Goal: Transaction & Acquisition: Purchase product/service

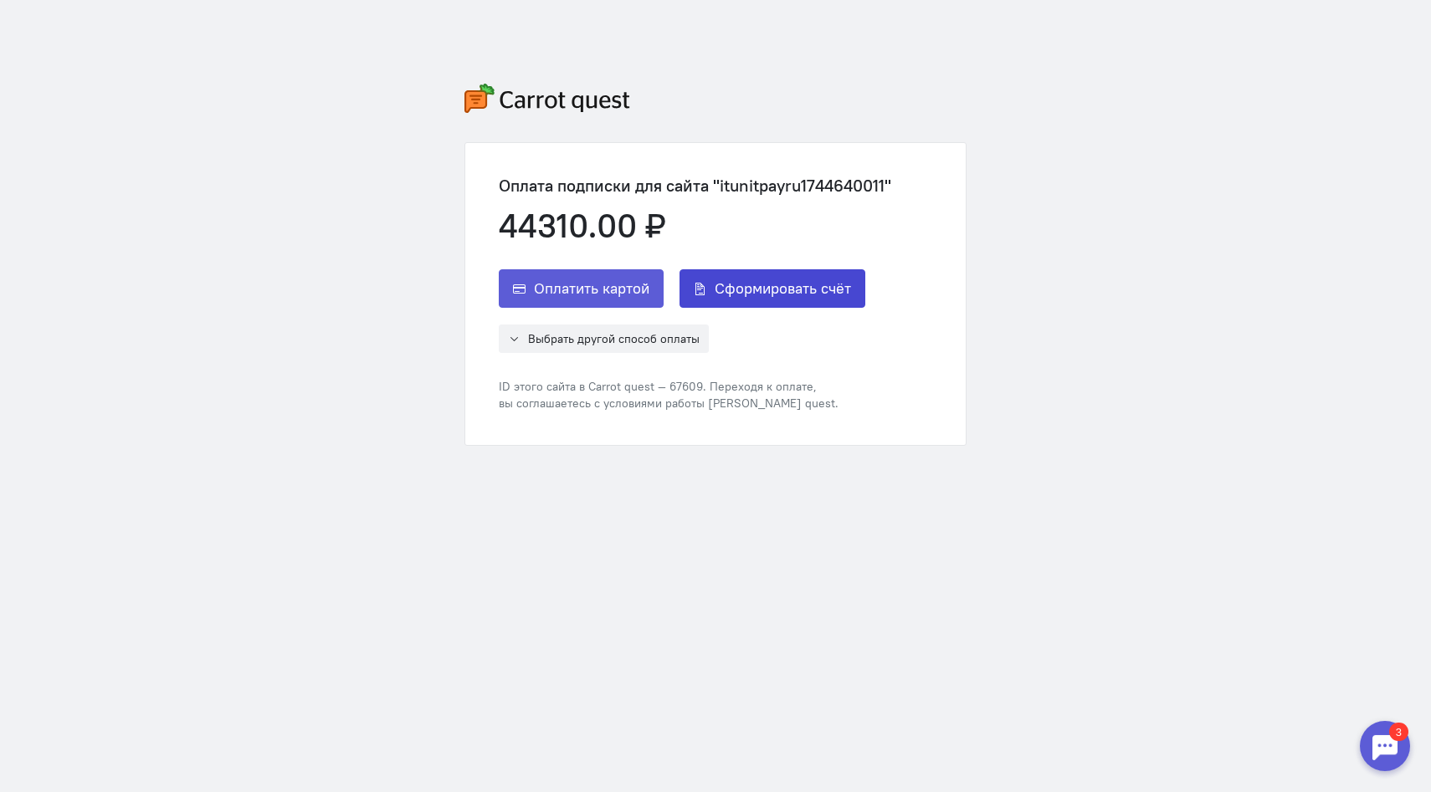
click at [741, 299] on button "Сформировать счёт" at bounding box center [772, 288] width 186 height 38
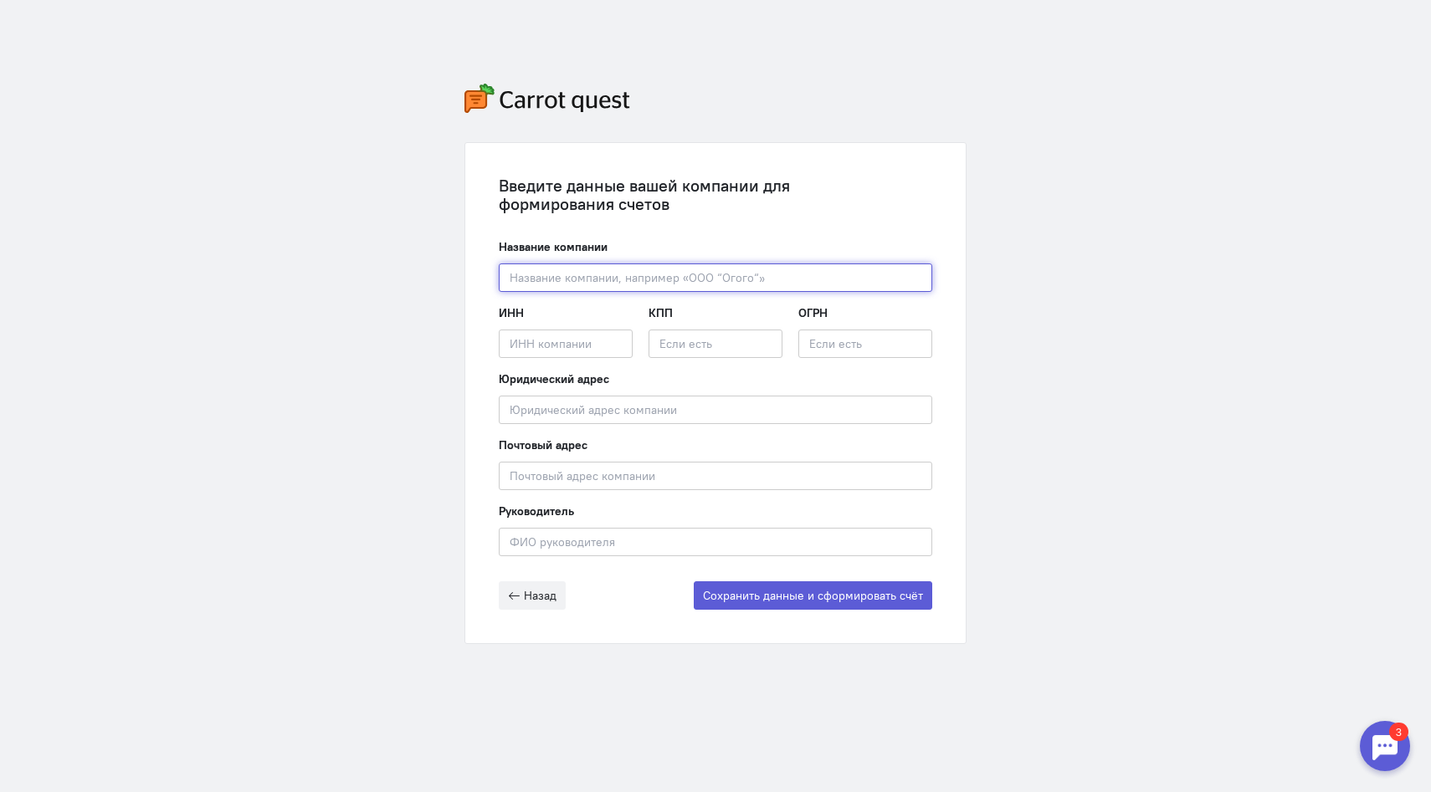
click at [689, 274] on input "text" at bounding box center [715, 278] width 433 height 28
paste input "_CPFYfC36Y"
type input "_CPFYfC36Y"
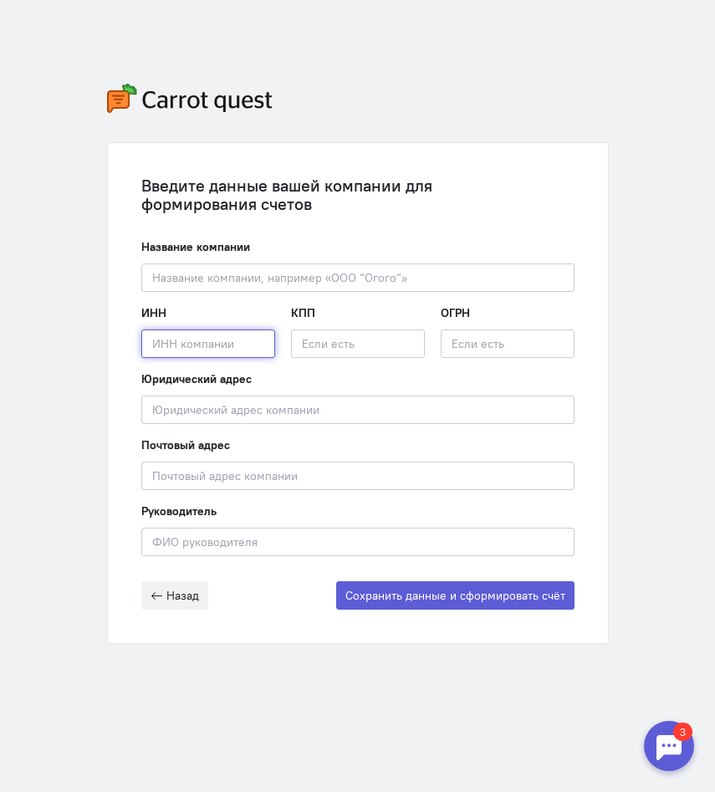
click at [227, 342] on input "text" at bounding box center [208, 344] width 134 height 28
paste input "3666191762"
type input "3666191762"
click at [359, 349] on input "text" at bounding box center [358, 344] width 134 height 28
paste input "783801001"
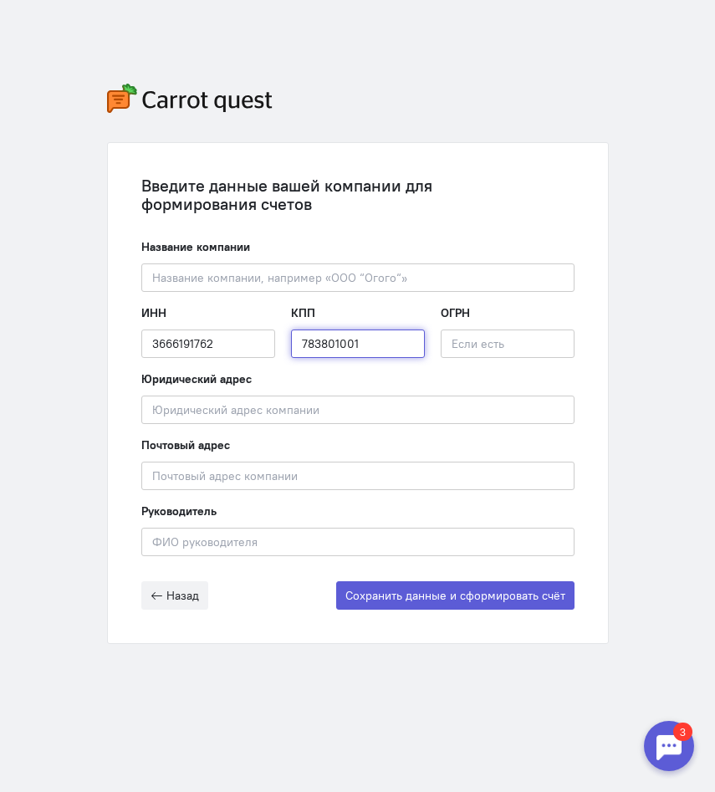
type input "783801001"
click at [510, 347] on input "text" at bounding box center [508, 344] width 134 height 28
paste input "1143668023509"
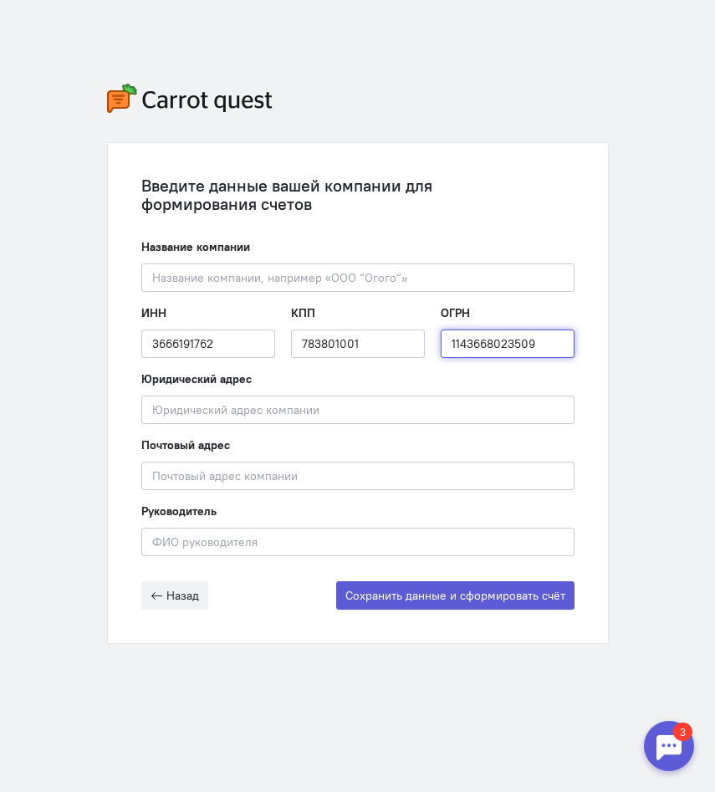
type input "1143668023509"
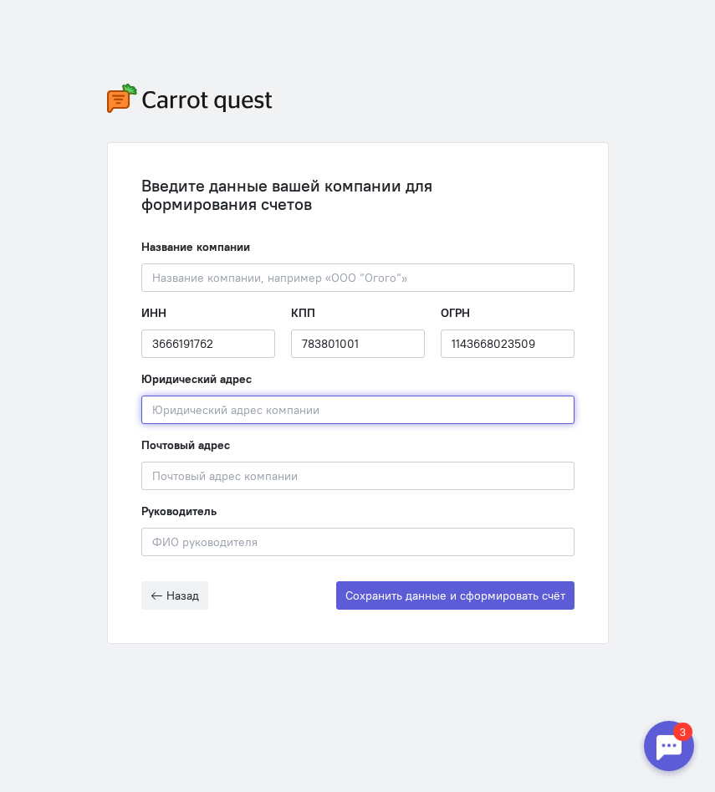
click at [288, 414] on input "text" at bounding box center [357, 410] width 433 height 28
paste input "[STREET_ADDRESS][PERSON_NAME]"
type input "[STREET_ADDRESS][PERSON_NAME]"
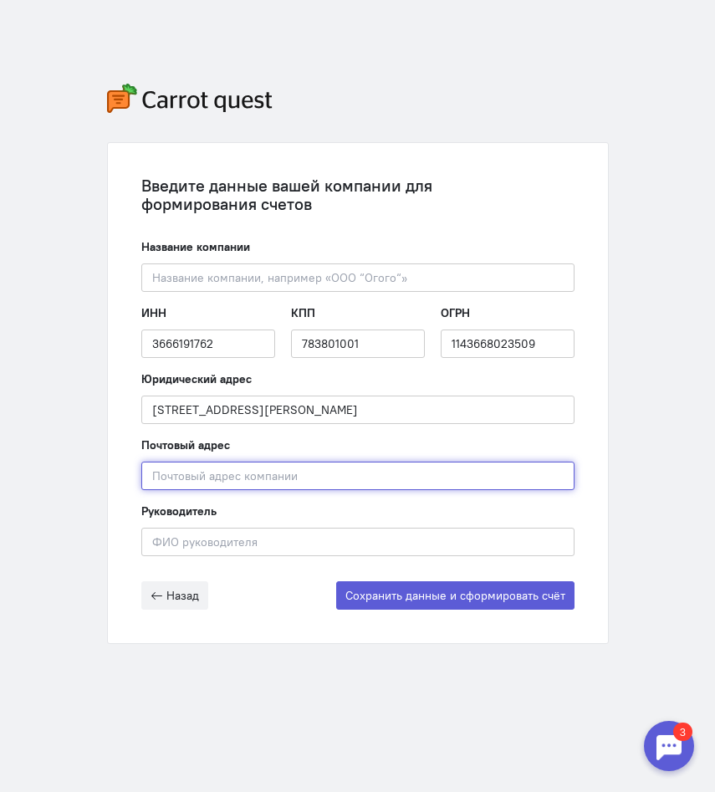
click at [280, 480] on input "text" at bounding box center [357, 476] width 433 height 28
paste input "[STREET_ADDRESS][PERSON_NAME]"
type input "[STREET_ADDRESS][PERSON_NAME]"
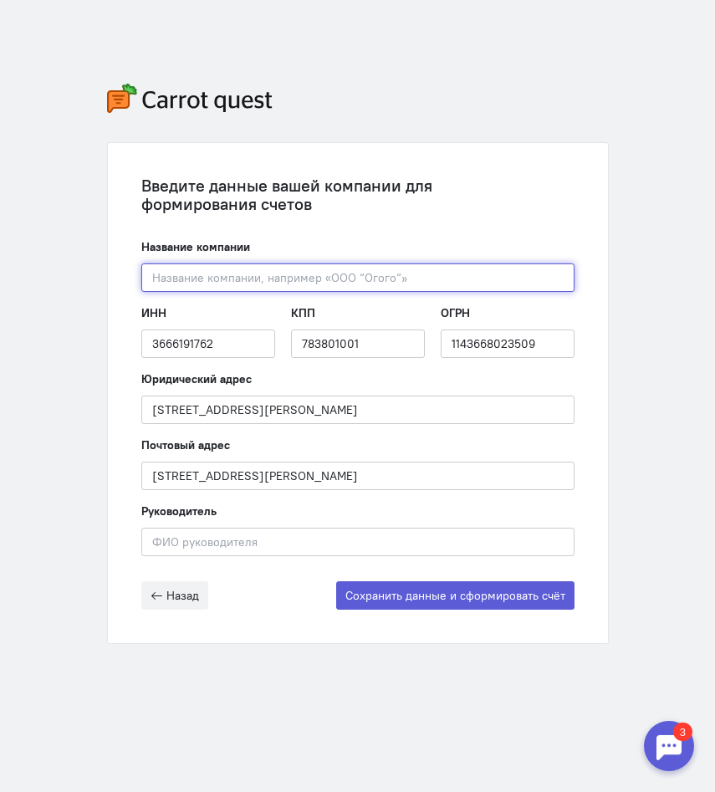
click at [256, 287] on input "text" at bounding box center [357, 278] width 433 height 28
paste input "ООО "Юнитпэйру""
type input "ООО "Юнитпэйру""
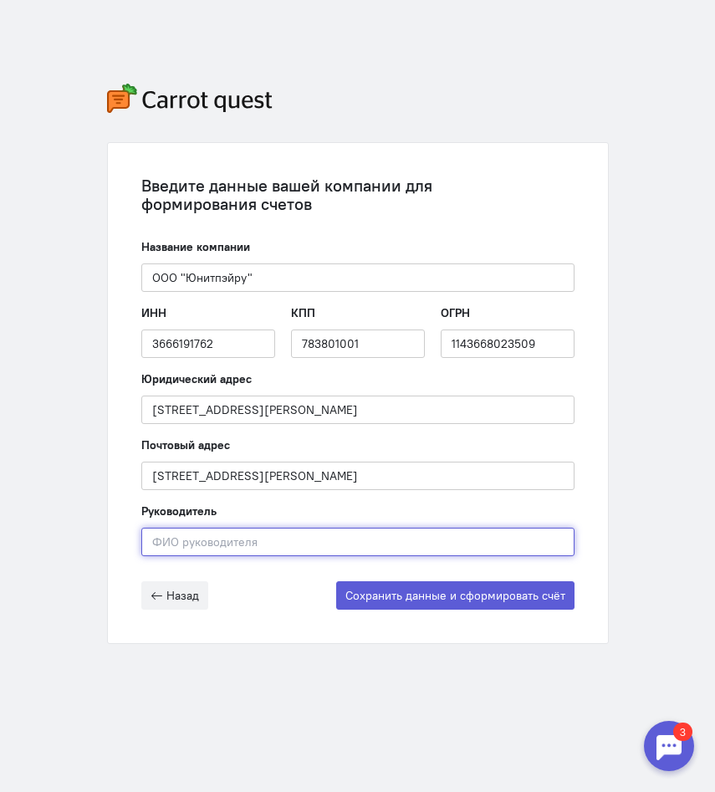
click at [187, 533] on input "text" at bounding box center [357, 542] width 433 height 28
paste input "[PERSON_NAME]"
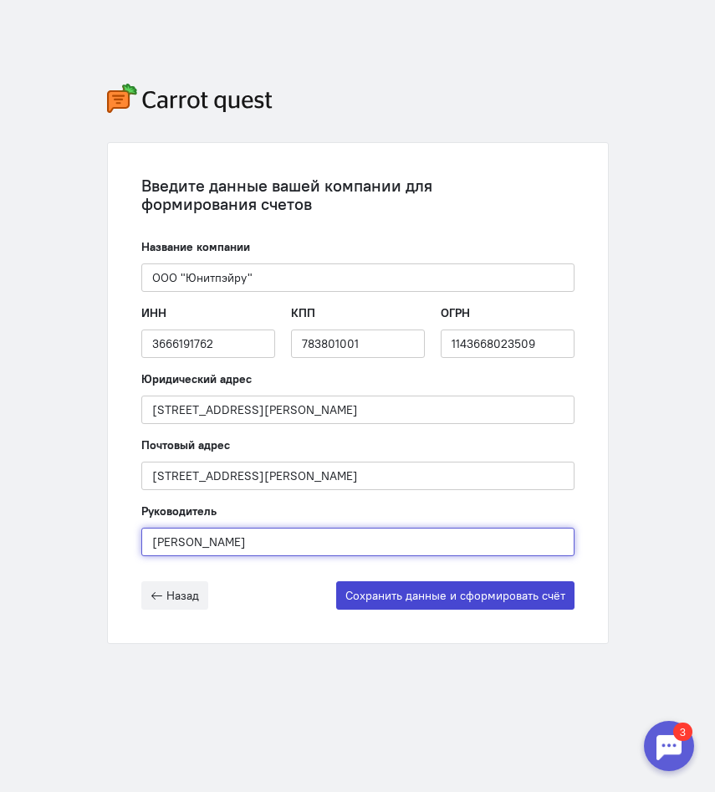
type input "[PERSON_NAME]"
click at [460, 595] on button "Сохранить данные и сформировать счёт" at bounding box center [455, 595] width 238 height 28
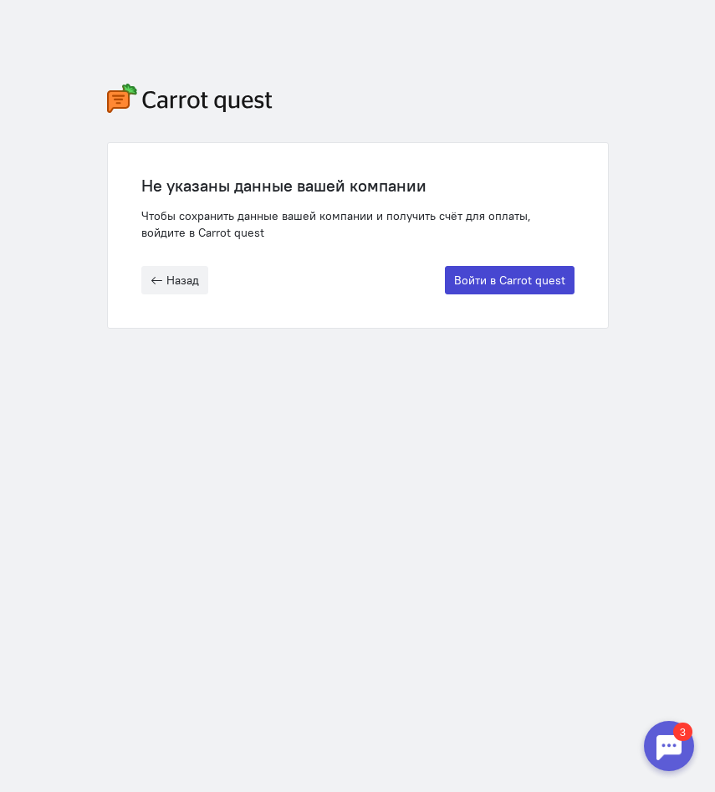
click at [508, 286] on button "Войти в Carrot quest" at bounding box center [510, 280] width 130 height 28
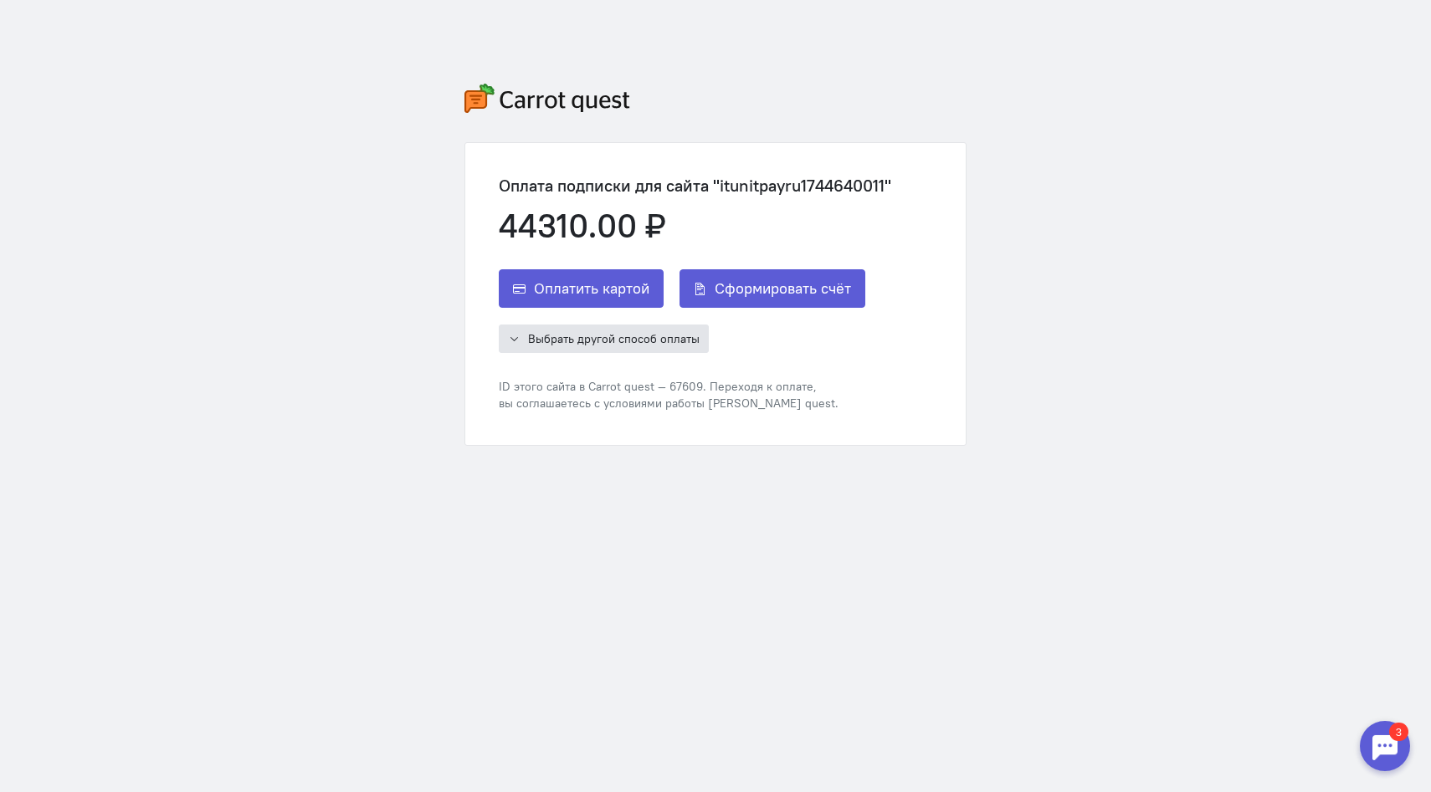
click at [622, 340] on span "Выбрать другой способ оплаты" at bounding box center [613, 338] width 171 height 15
click at [764, 291] on span "Сформировать счёт" at bounding box center [782, 289] width 136 height 20
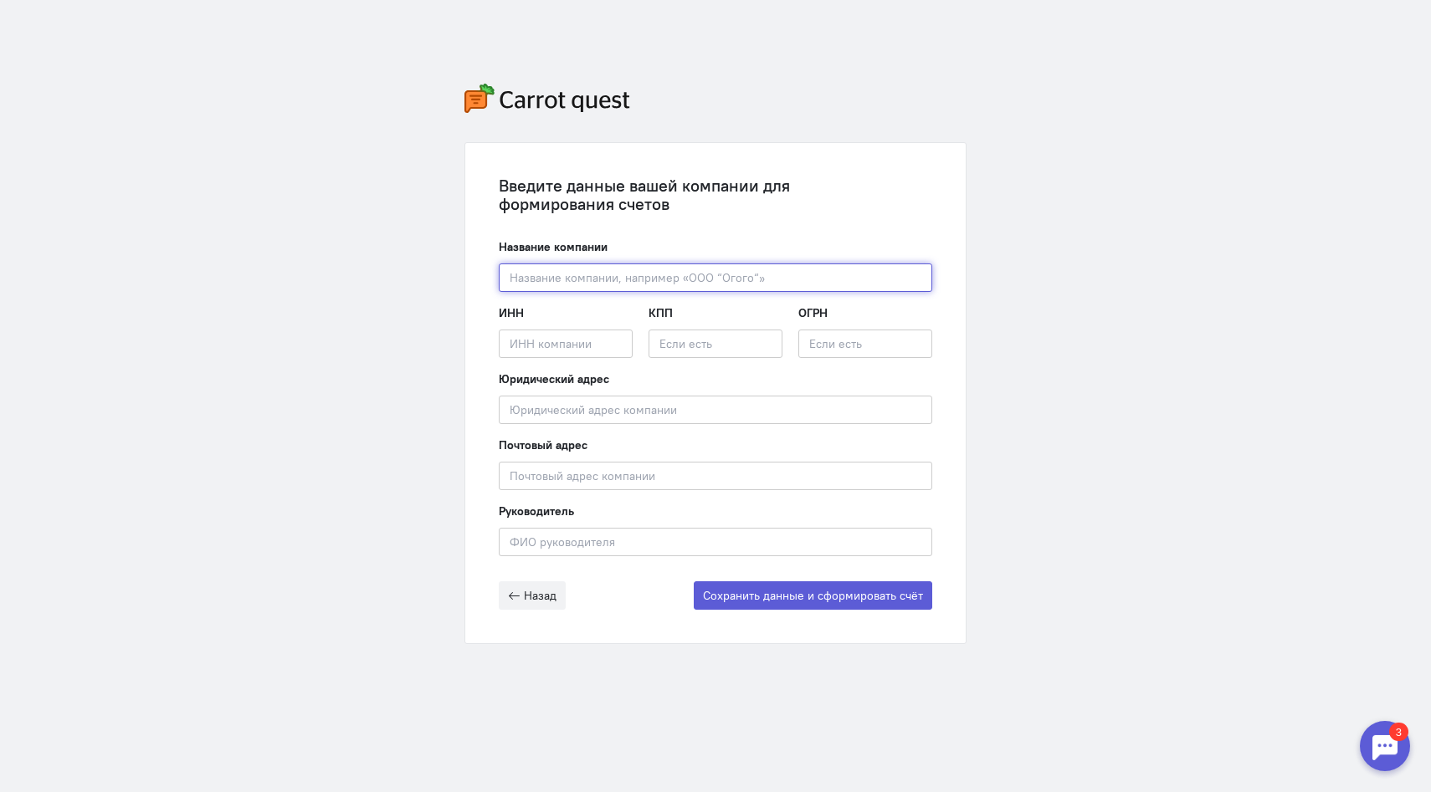
click at [658, 284] on input "text" at bounding box center [715, 278] width 433 height 28
paste input "[PERSON_NAME]"
type input "[PERSON_NAME]"
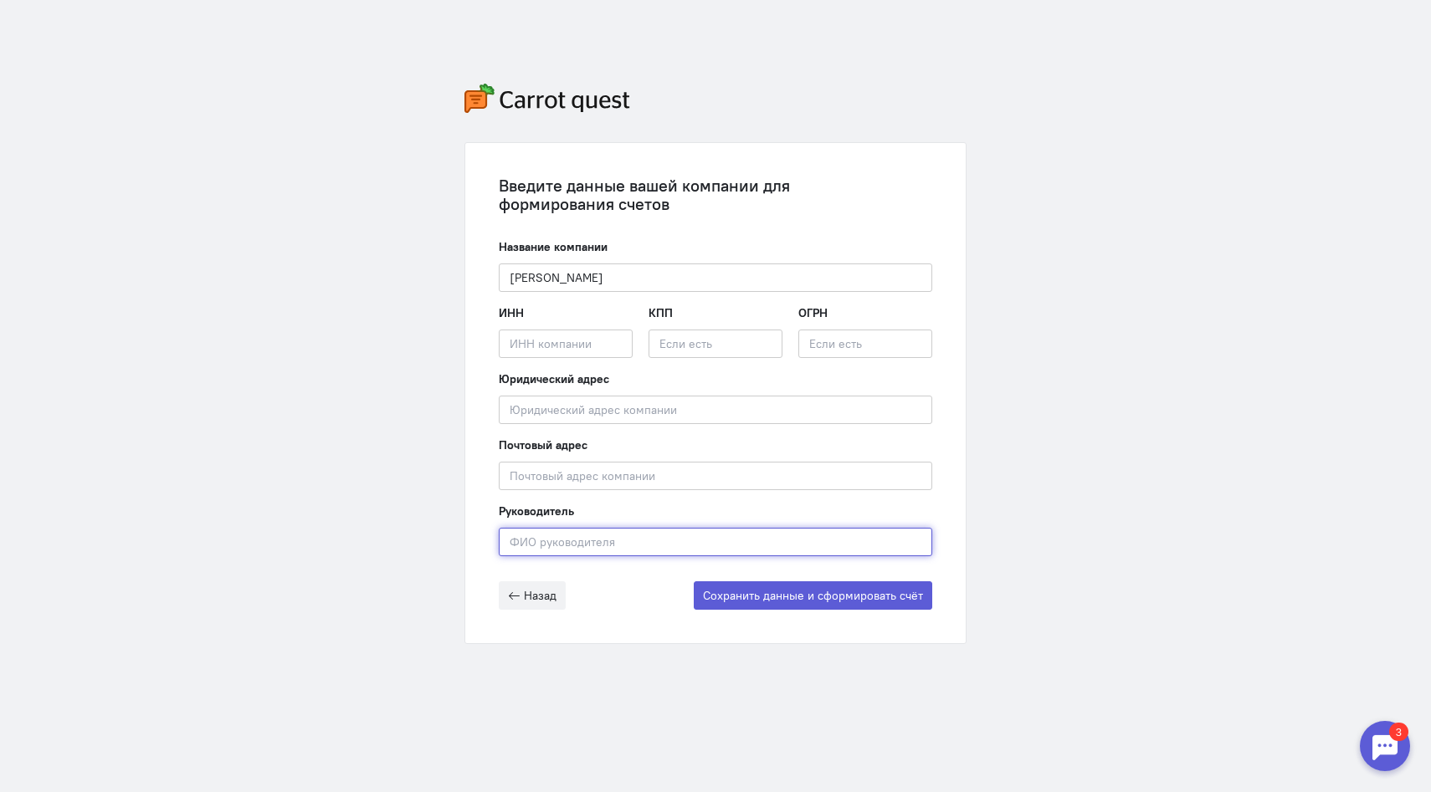
click at [587, 535] on input "text" at bounding box center [715, 542] width 433 height 28
paste input "[PERSON_NAME]"
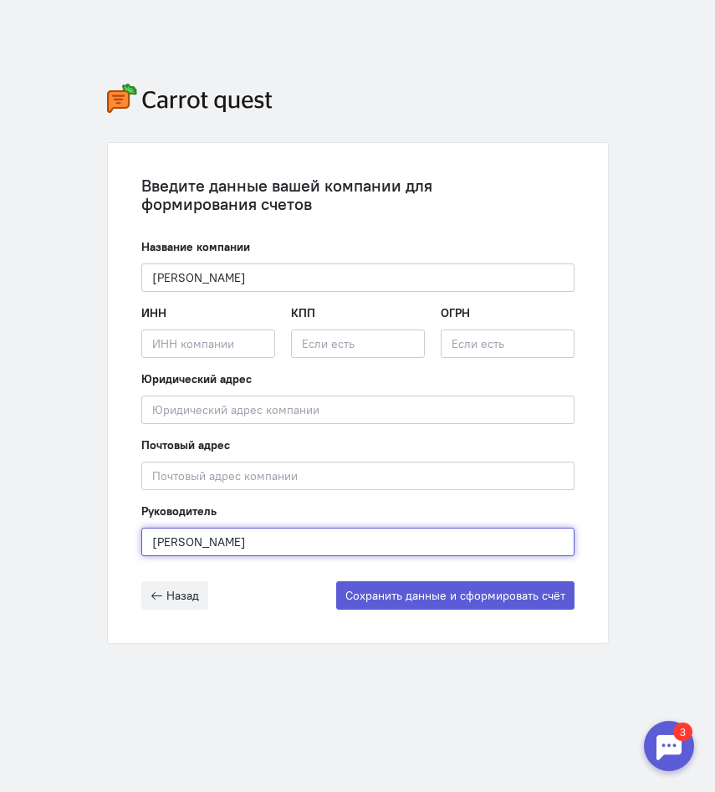
type input "[PERSON_NAME]"
click at [241, 315] on div "ИНН Введите ИНН компании" at bounding box center [208, 332] width 134 height 54
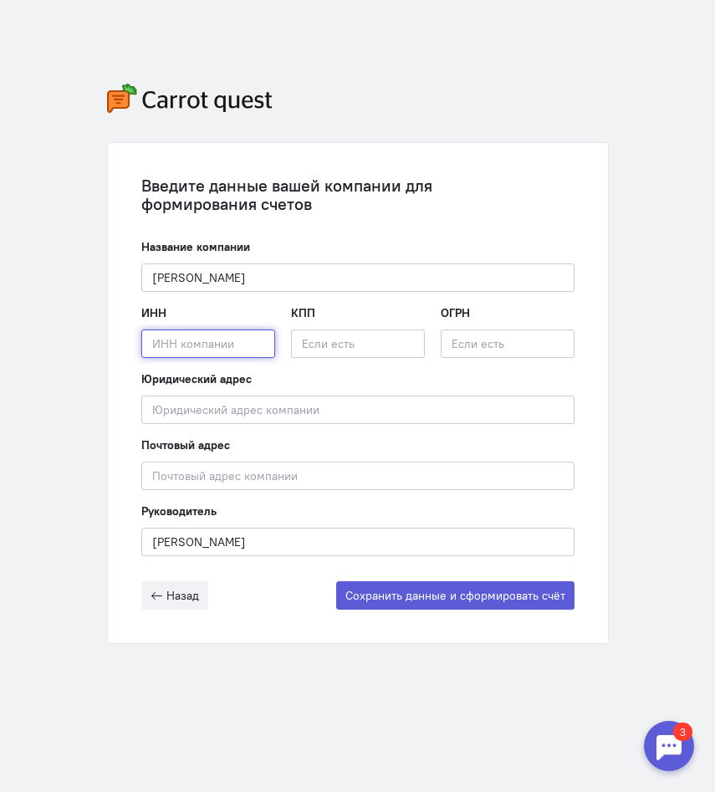
click at [236, 330] on input "text" at bounding box center [208, 344] width 134 height 28
paste input "3666191762"
type input "3666191762"
click at [356, 346] on input "text" at bounding box center [358, 344] width 134 height 28
paste input "783801001"
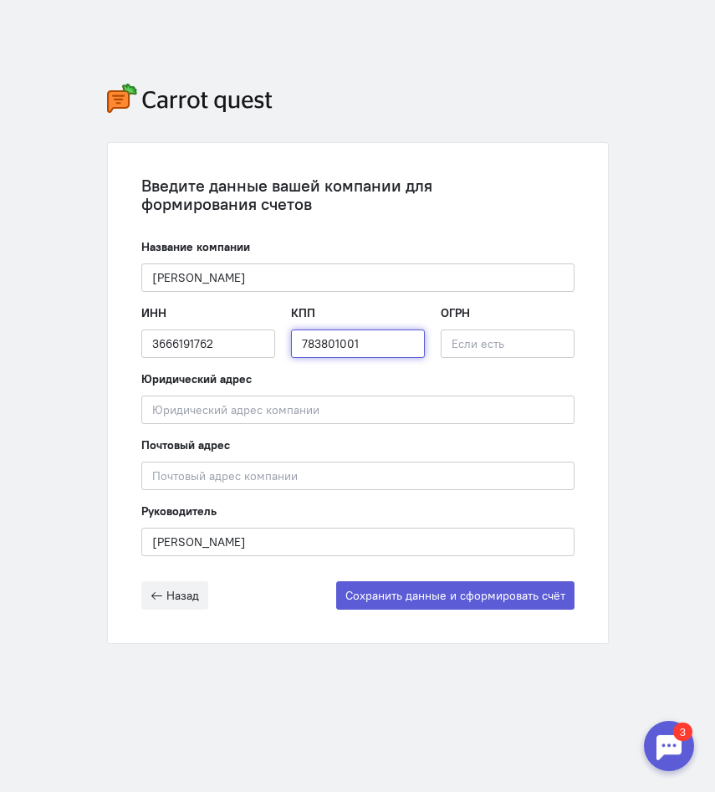
type input "783801001"
click at [502, 333] on input "text" at bounding box center [508, 344] width 134 height 28
paste input "1143668023509"
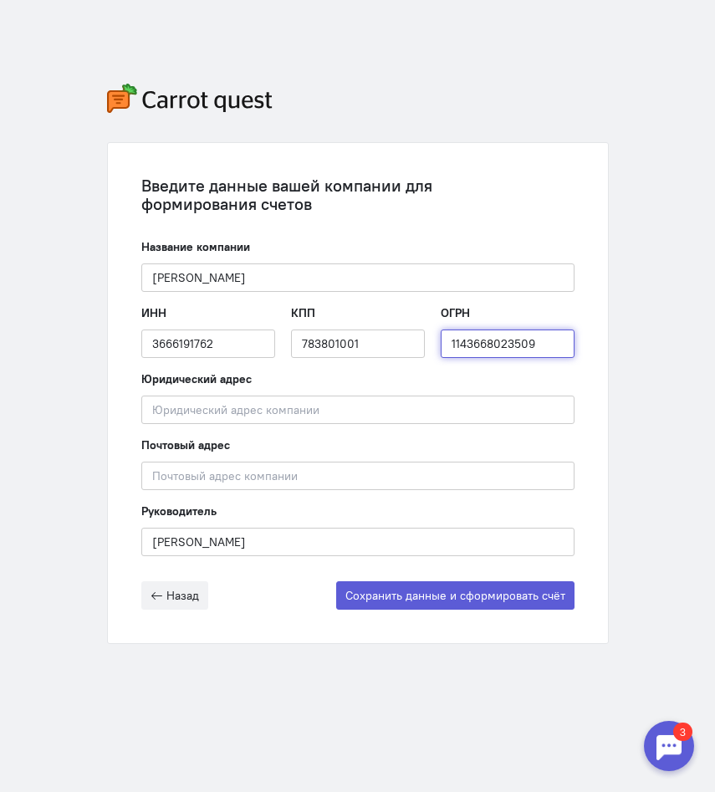
type input "1143668023509"
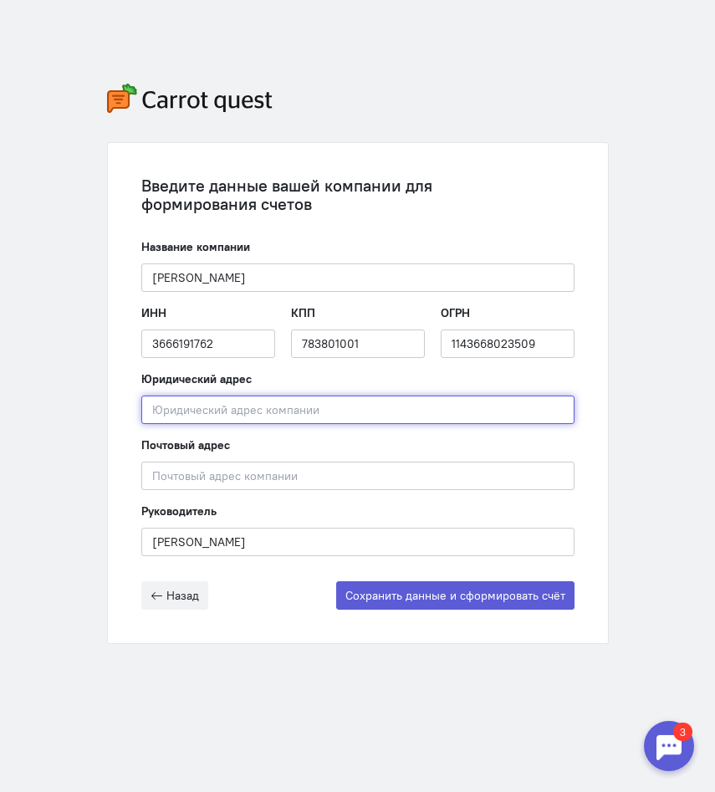
click at [284, 411] on input "text" at bounding box center [357, 410] width 433 height 28
paste input "[STREET_ADDRESS][PERSON_NAME]"
type input "[STREET_ADDRESS][PERSON_NAME]"
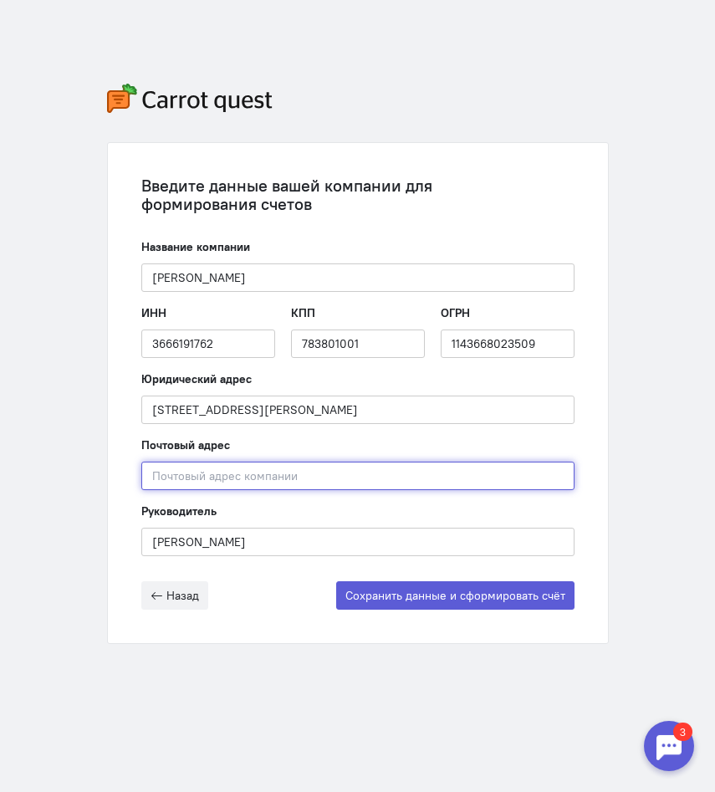
click at [262, 483] on input "text" at bounding box center [357, 476] width 433 height 28
paste input "[STREET_ADDRESS][PERSON_NAME]"
type input "[STREET_ADDRESS][PERSON_NAME]"
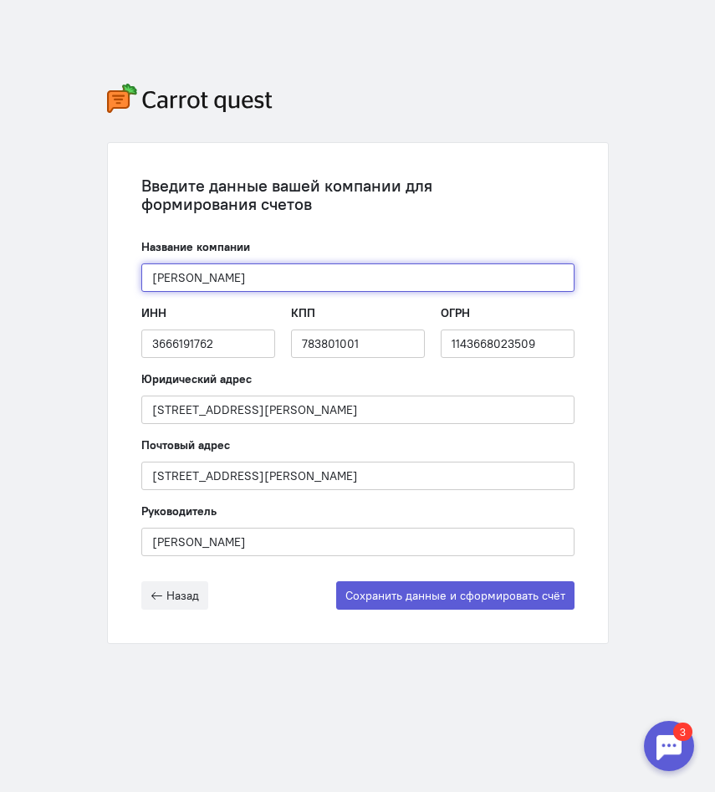
click at [296, 269] on input "[PERSON_NAME]" at bounding box center [357, 278] width 433 height 28
paste input "ОО "Юнитпэйру""
type input "ООО "Юнитпэйру""
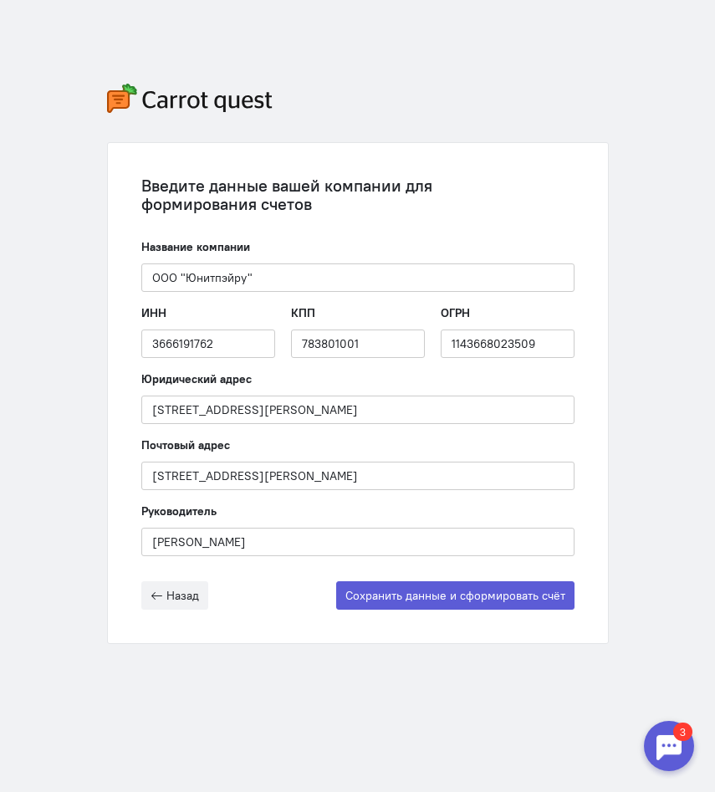
click at [348, 237] on div "Введите данные вашей компании для формирования счетов Название компании ООО "Юн…" at bounding box center [357, 393] width 433 height 433
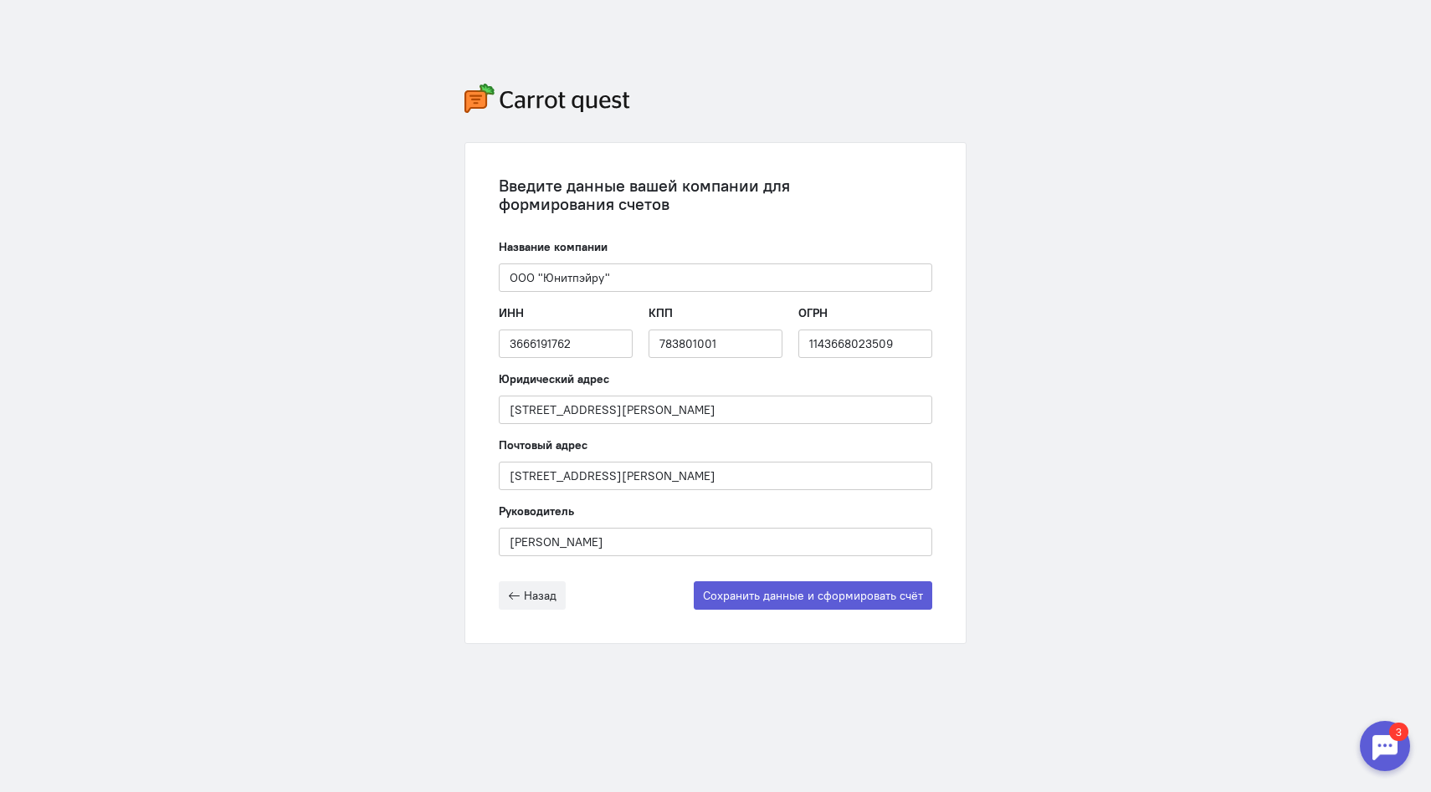
click at [975, 331] on div "Введите данные вашей компании для формирования счетов Название компании ООО "Юн…" at bounding box center [715, 364] width 535 height 728
click at [1042, 597] on div "Введите данные вашей компании для формирования счетов Название компании ООО "Юн…" at bounding box center [715, 364] width 1431 height 728
click at [794, 602] on button "Сохранить данные и сформировать счёт" at bounding box center [813, 595] width 238 height 28
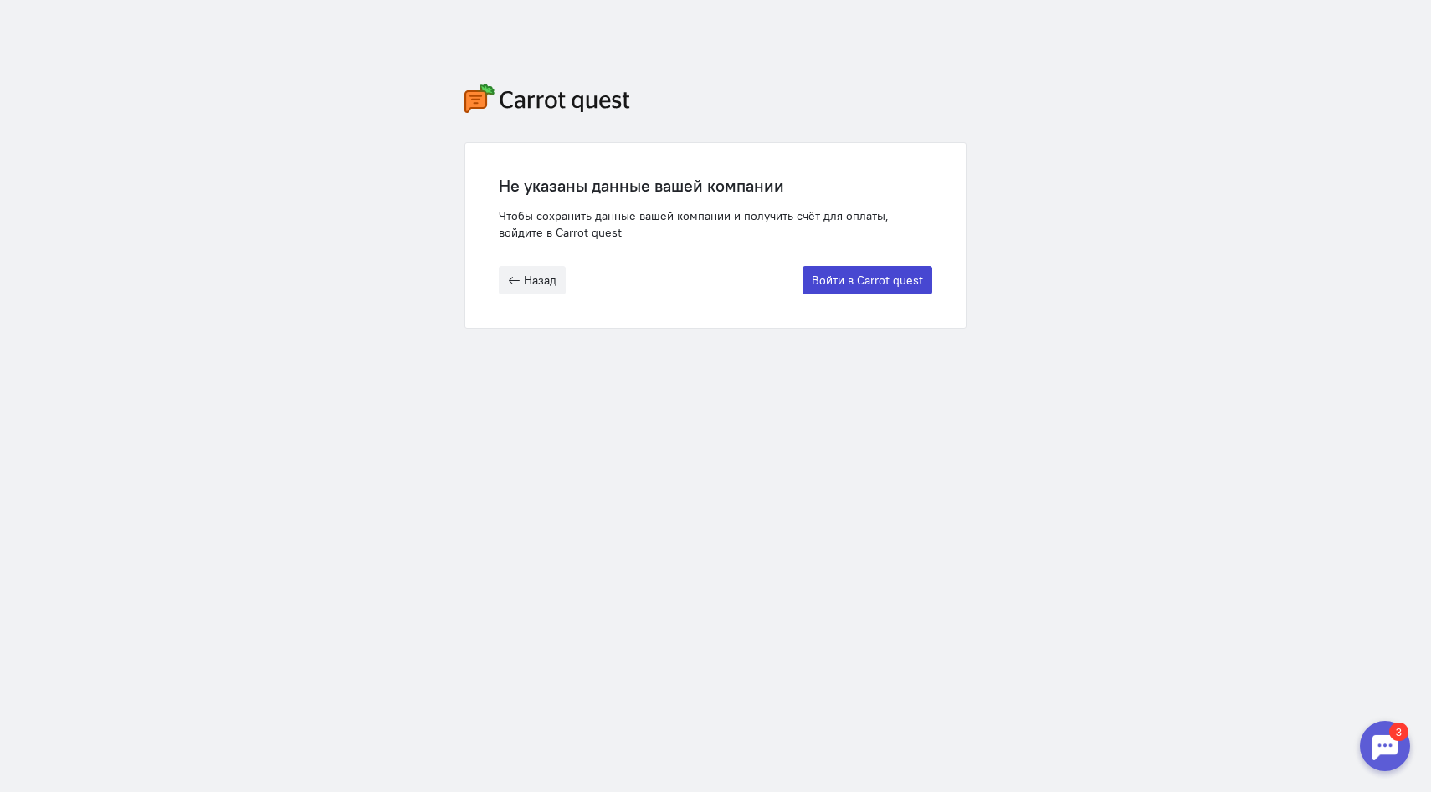
click at [883, 288] on button "Войти в Carrot quest" at bounding box center [867, 280] width 130 height 28
